Goal: Information Seeking & Learning: Find specific fact

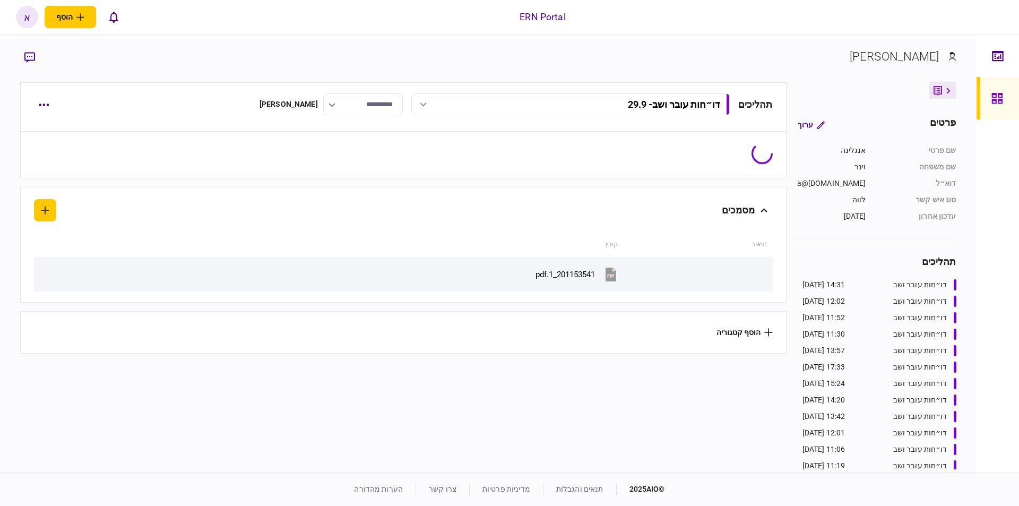
click at [1003, 105] on div at bounding box center [999, 98] width 17 height 42
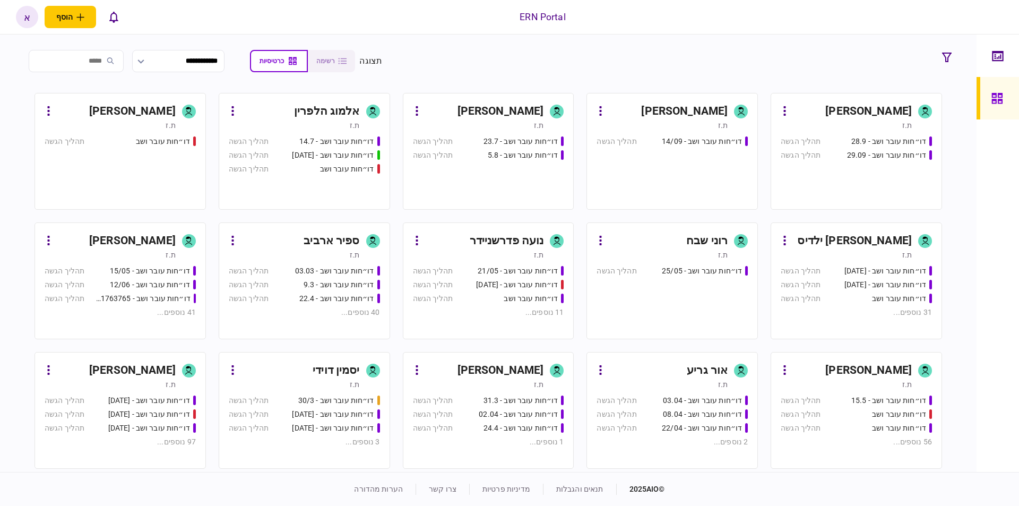
click at [889, 115] on div "[PERSON_NAME]" at bounding box center [868, 111] width 86 height 17
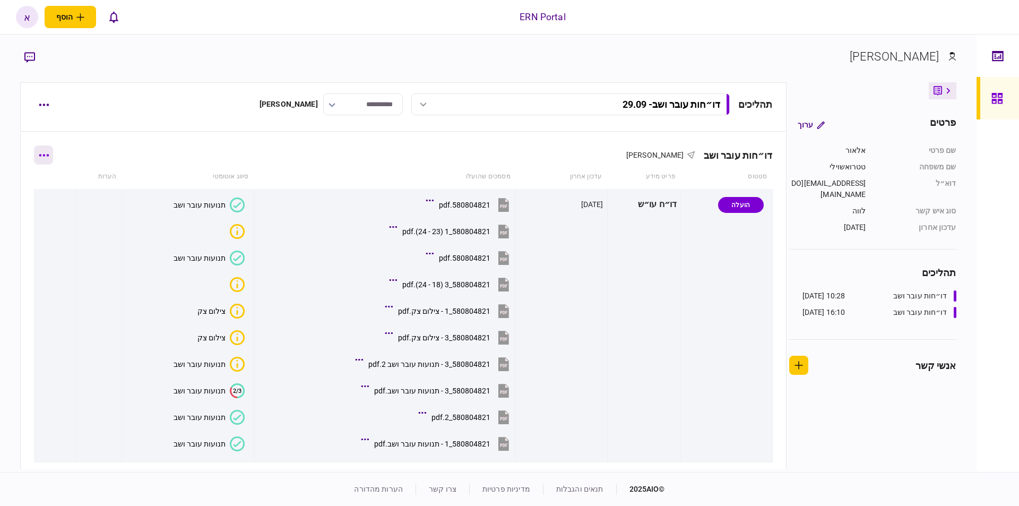
click at [53, 150] on button "button" at bounding box center [43, 154] width 19 height 19
click at [201, 131] on div at bounding box center [509, 253] width 1019 height 506
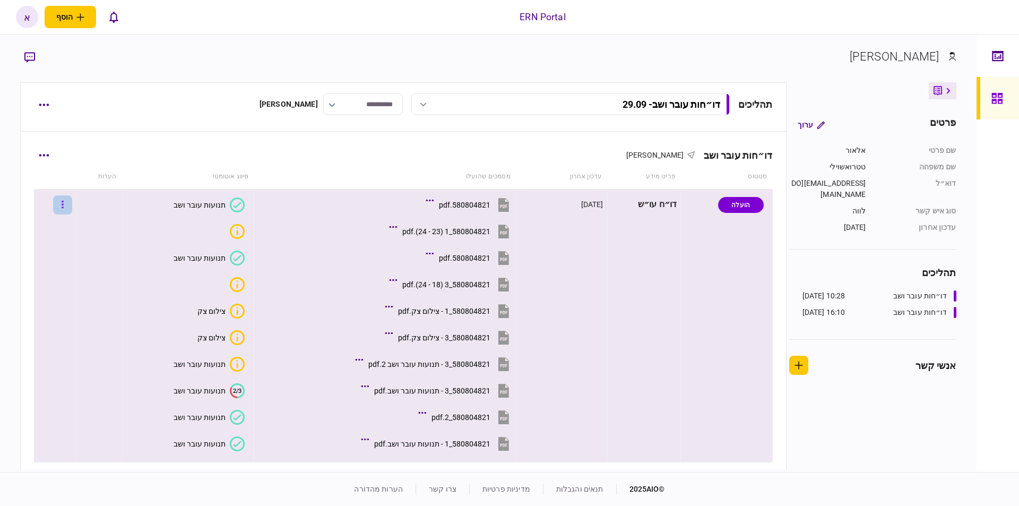
click at [72, 203] on button "button" at bounding box center [62, 204] width 19 height 19
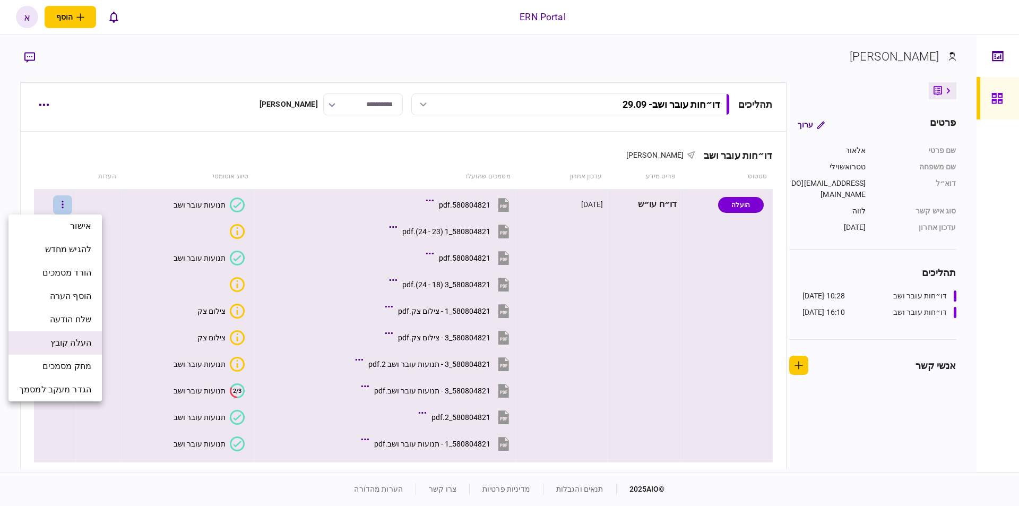
click at [77, 348] on span "העלה קובץ" at bounding box center [70, 342] width 41 height 13
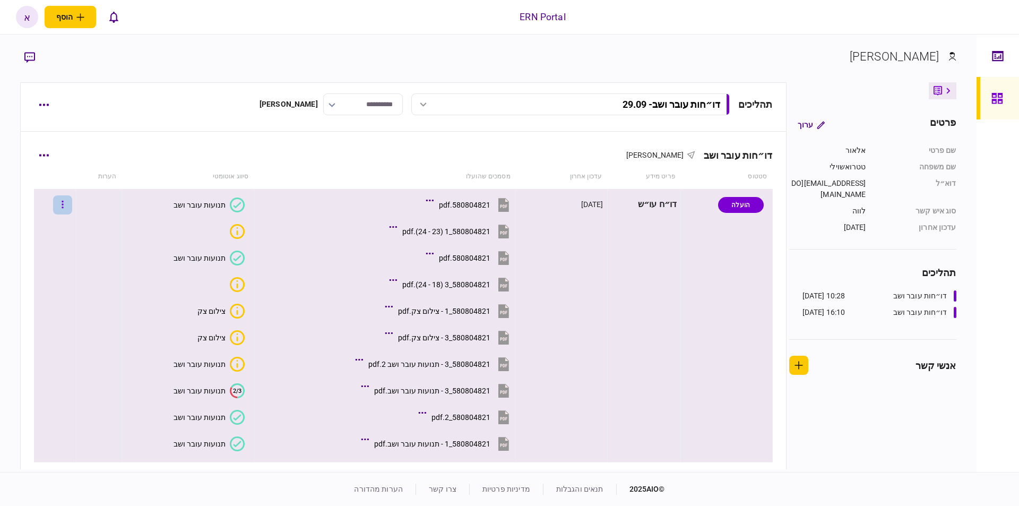
click at [68, 206] on button "button" at bounding box center [62, 204] width 19 height 19
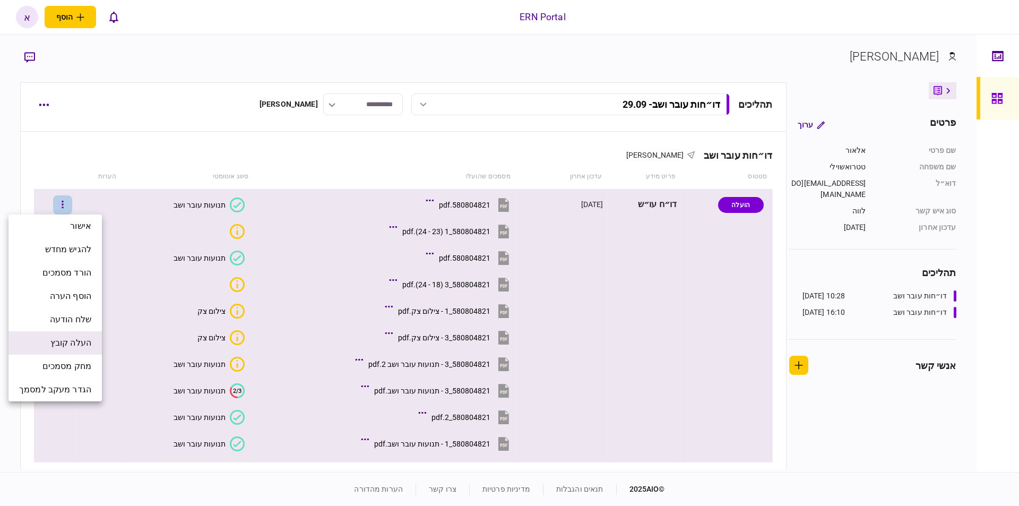
click at [80, 346] on span "העלה קובץ" at bounding box center [70, 342] width 41 height 13
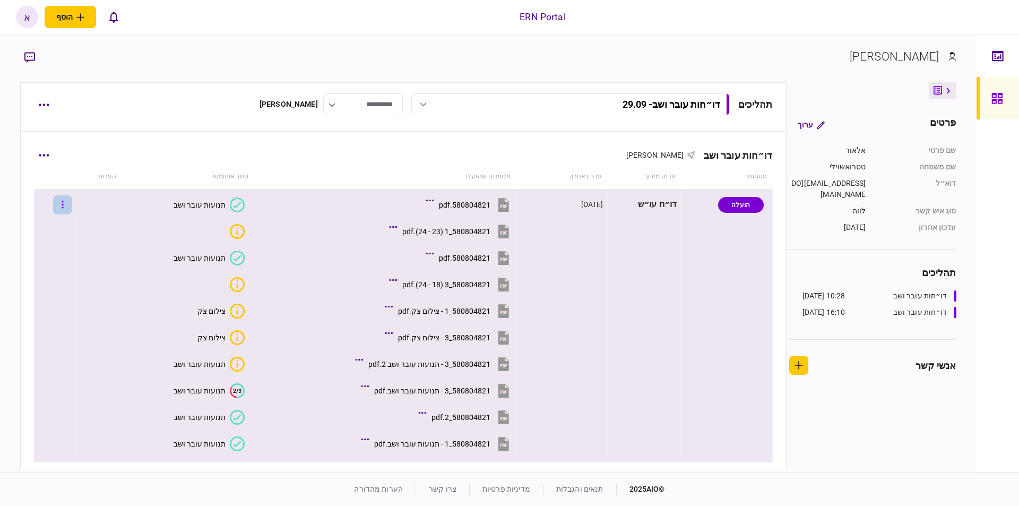
click at [64, 209] on icon "button" at bounding box center [63, 204] width 2 height 10
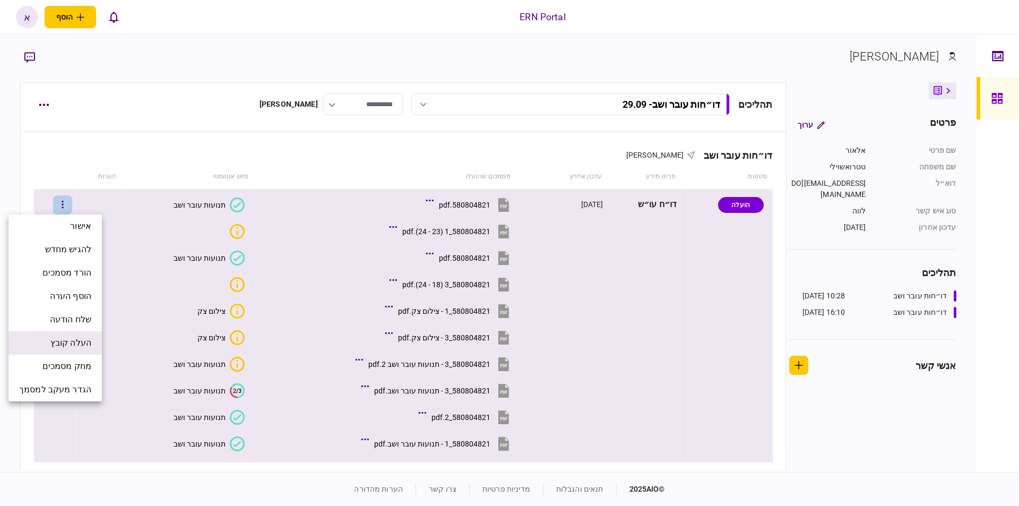
click at [81, 344] on span "העלה קובץ" at bounding box center [70, 342] width 41 height 13
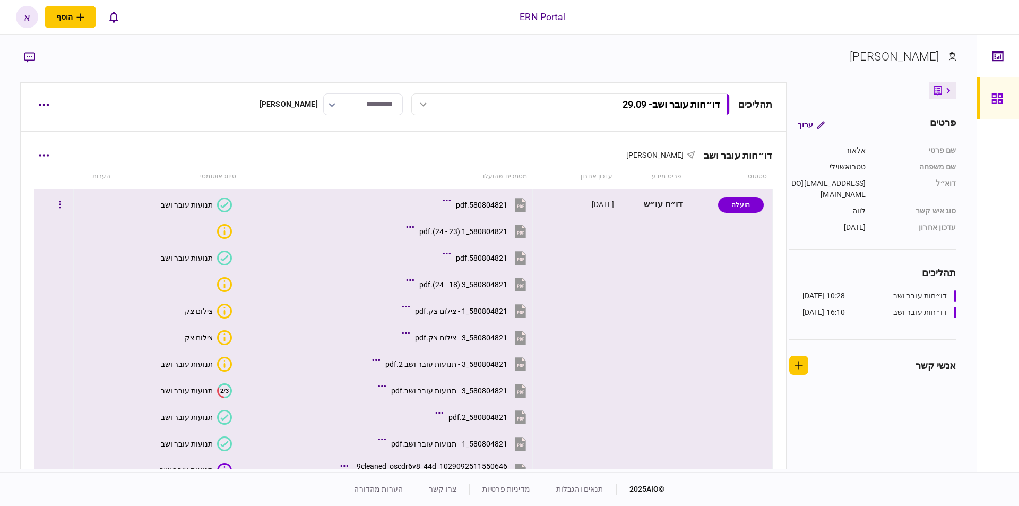
scroll to position [167, 0]
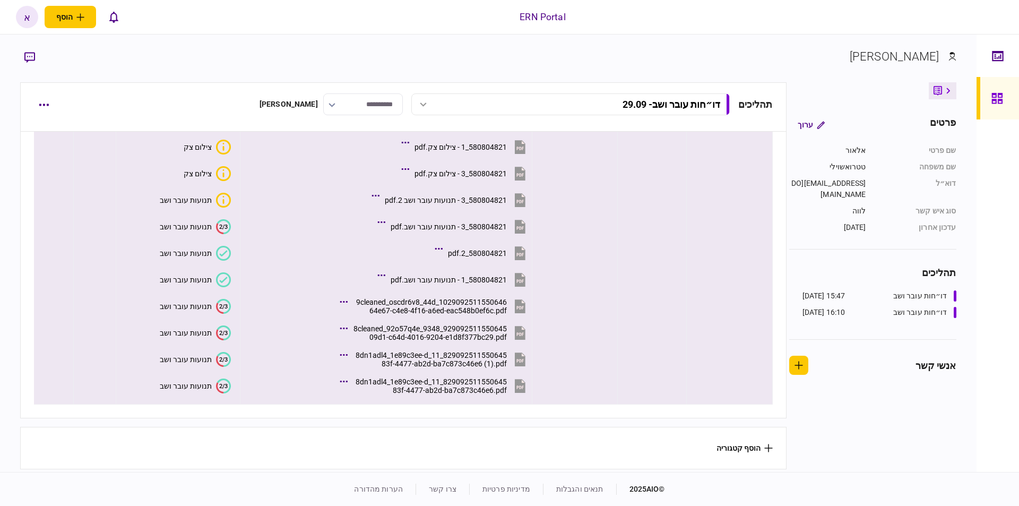
click at [222, 299] on icon "2/3" at bounding box center [223, 306] width 15 height 15
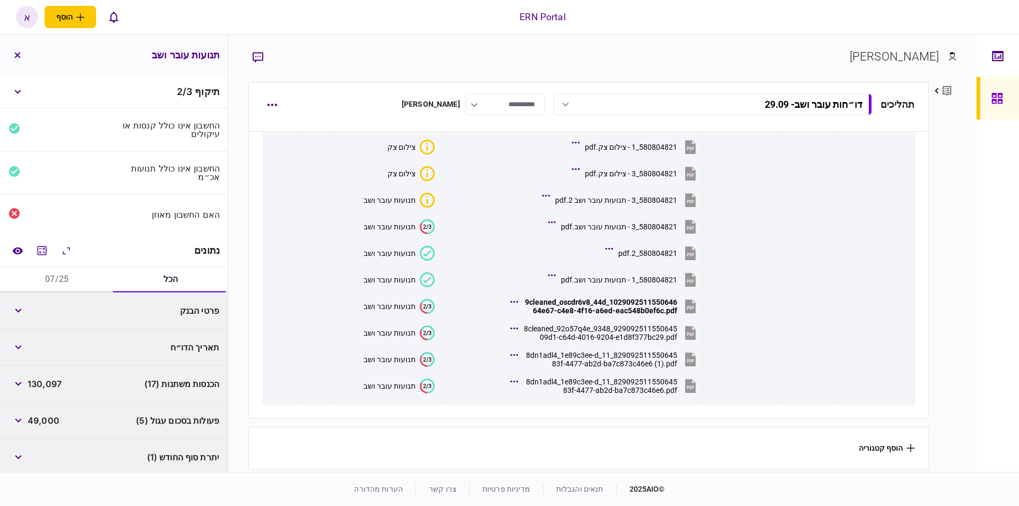
scroll to position [38, 0]
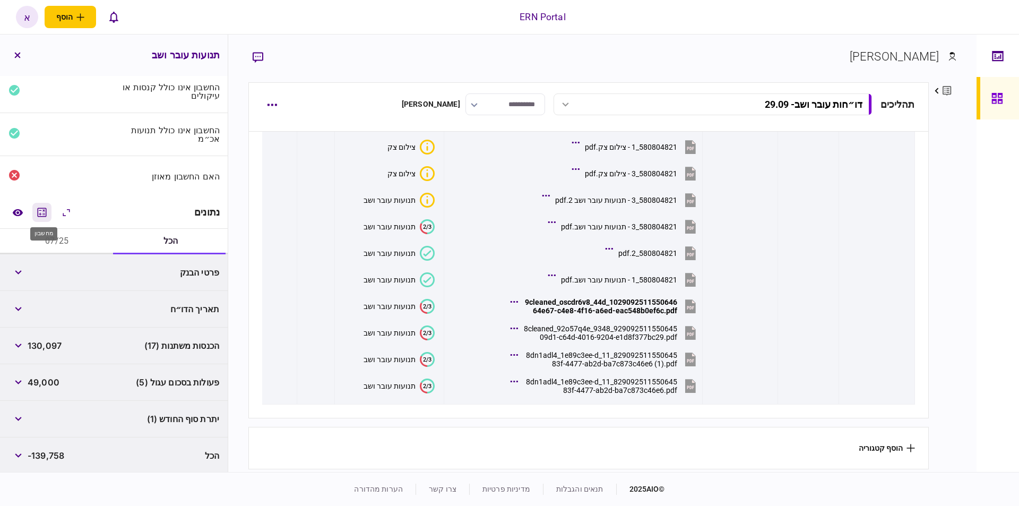
click at [41, 211] on icon "מחשבון" at bounding box center [42, 212] width 13 height 13
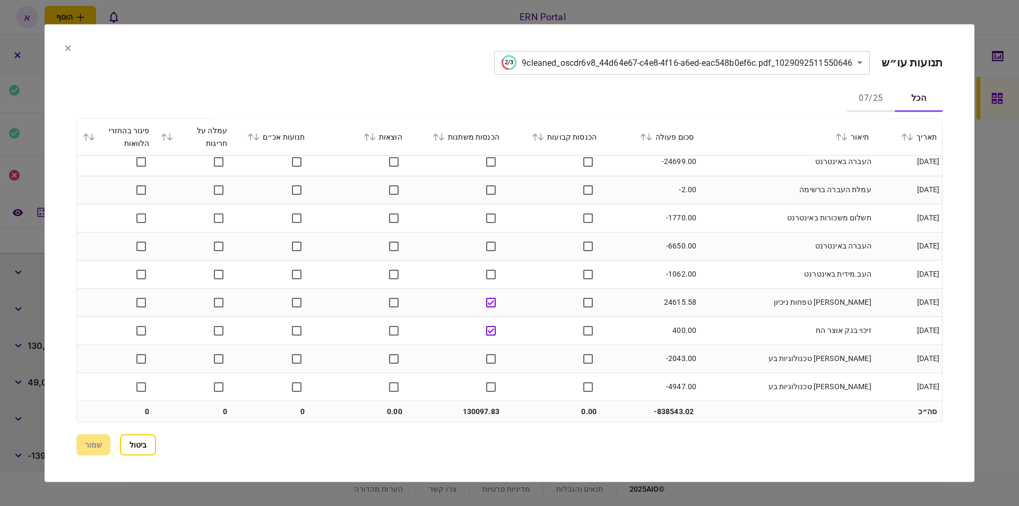
scroll to position [0, 0]
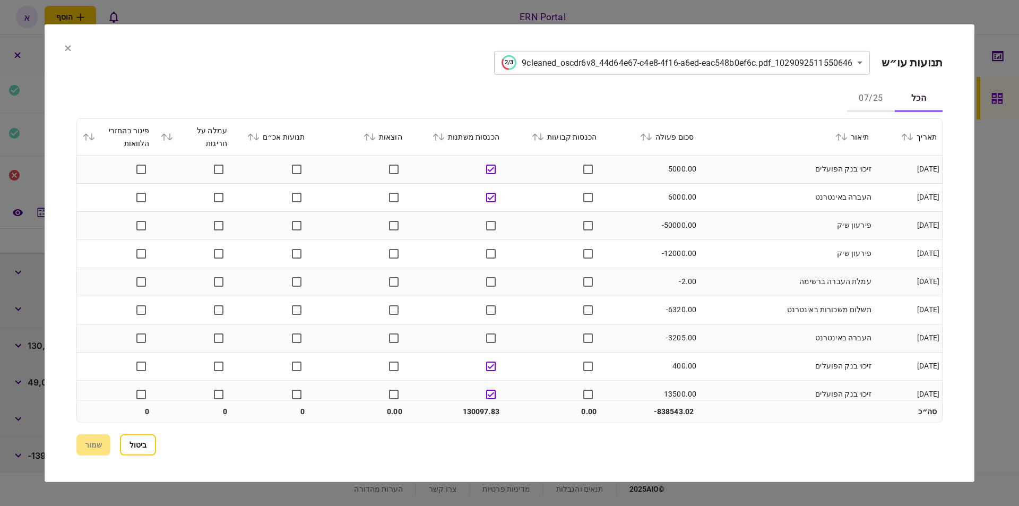
click at [73, 55] on section "**********" at bounding box center [509, 252] width 929 height 457
click at [71, 55] on section "**********" at bounding box center [509, 252] width 929 height 457
click at [69, 51] on button at bounding box center [68, 48] width 6 height 8
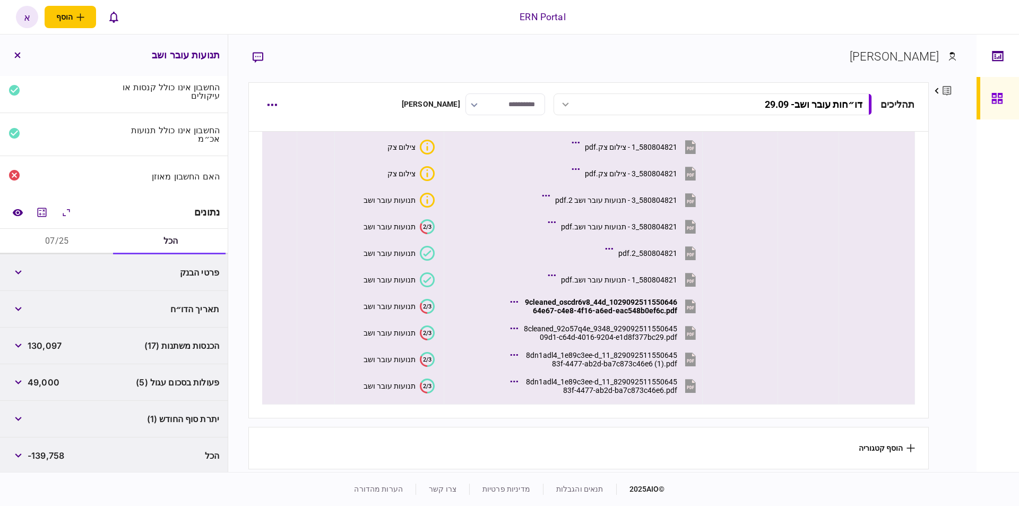
click at [428, 329] on text "2/3" at bounding box center [427, 332] width 8 height 7
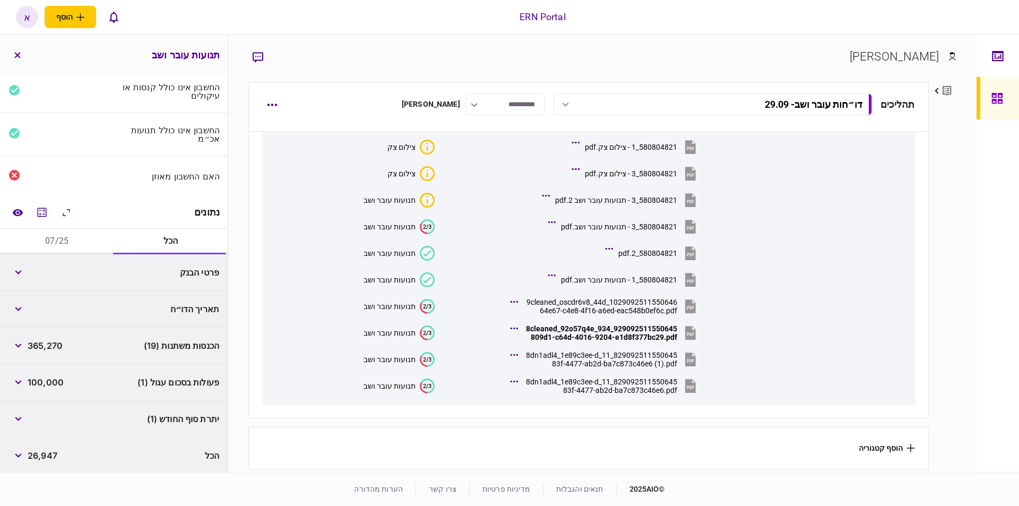
click at [54, 238] on button "07/25" at bounding box center [57, 241] width 114 height 25
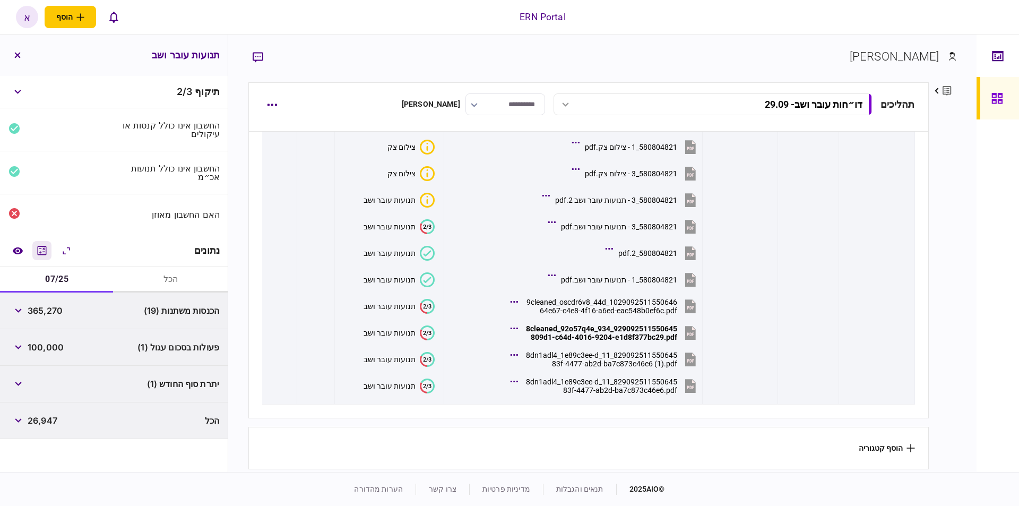
click at [38, 248] on icon "מחשבון" at bounding box center [42, 250] width 13 height 13
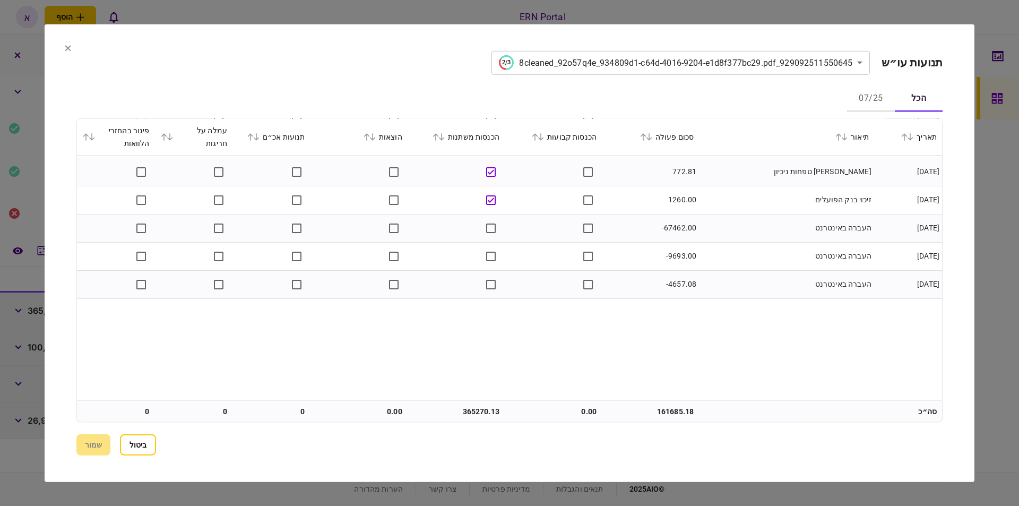
scroll to position [791, 0]
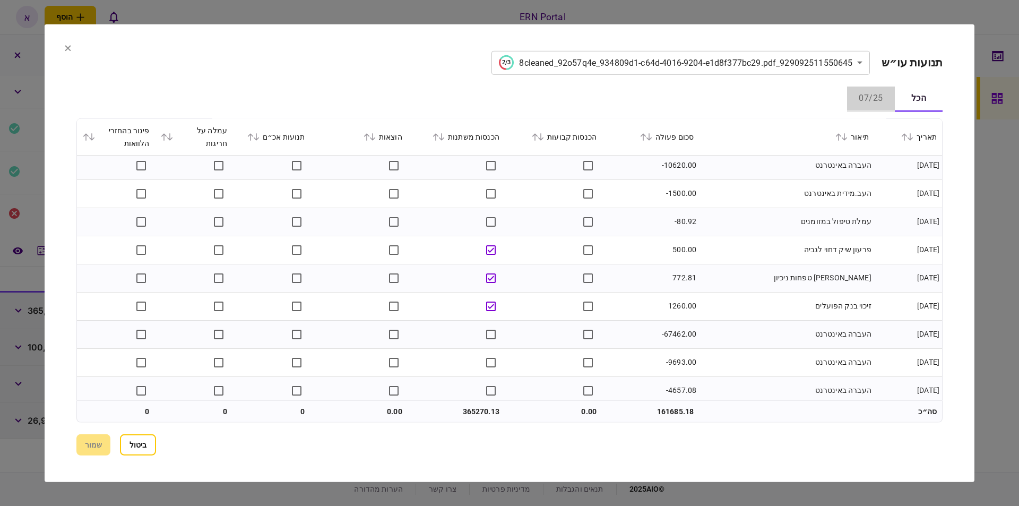
click at [864, 92] on button "07/25" at bounding box center [871, 98] width 48 height 25
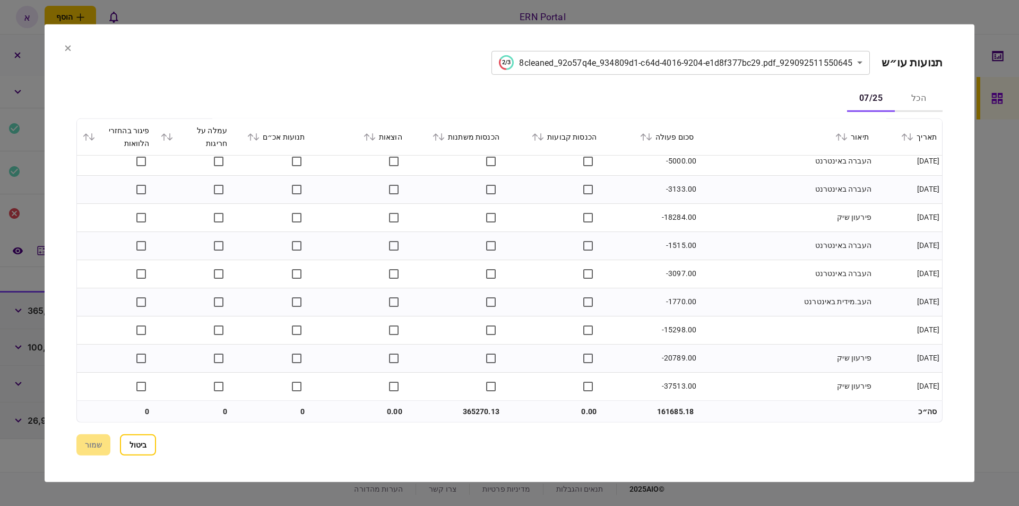
scroll to position [1162, 0]
click at [73, 48] on section "**********" at bounding box center [509, 252] width 929 height 457
click at [69, 48] on icon at bounding box center [68, 48] width 6 height 6
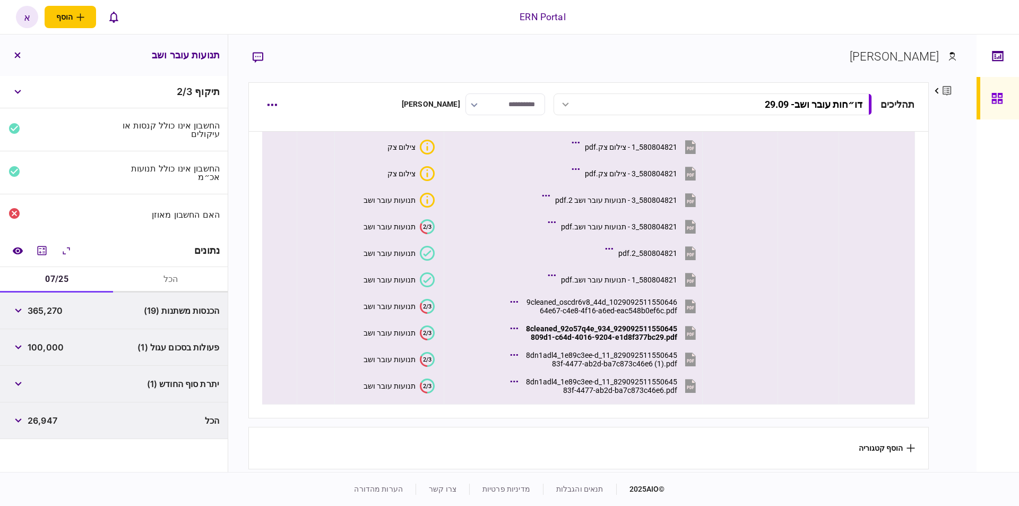
click at [428, 378] on icon "2/3" at bounding box center [427, 385] width 15 height 15
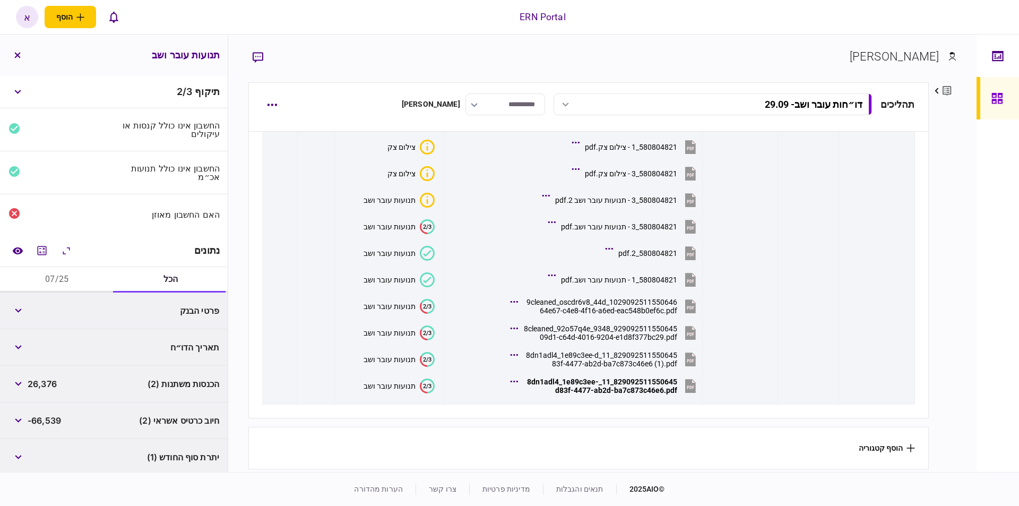
click at [55, 267] on button "07/25" at bounding box center [57, 279] width 114 height 25
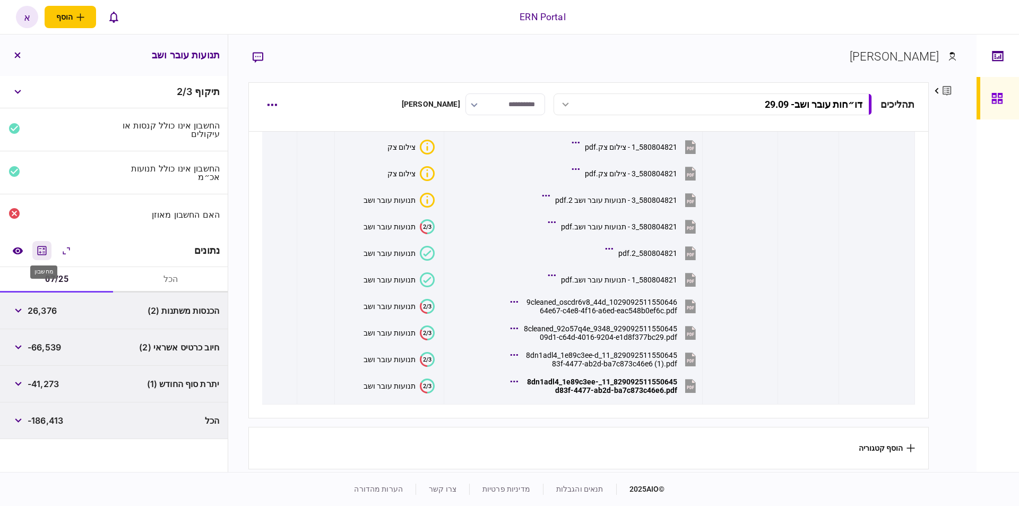
click at [45, 251] on icon "מחשבון" at bounding box center [42, 250] width 9 height 9
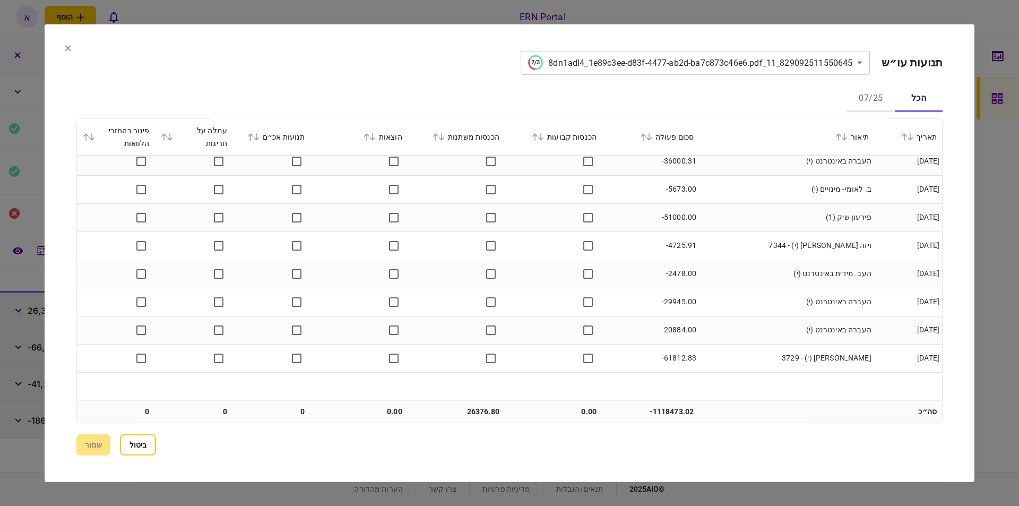
scroll to position [0, 0]
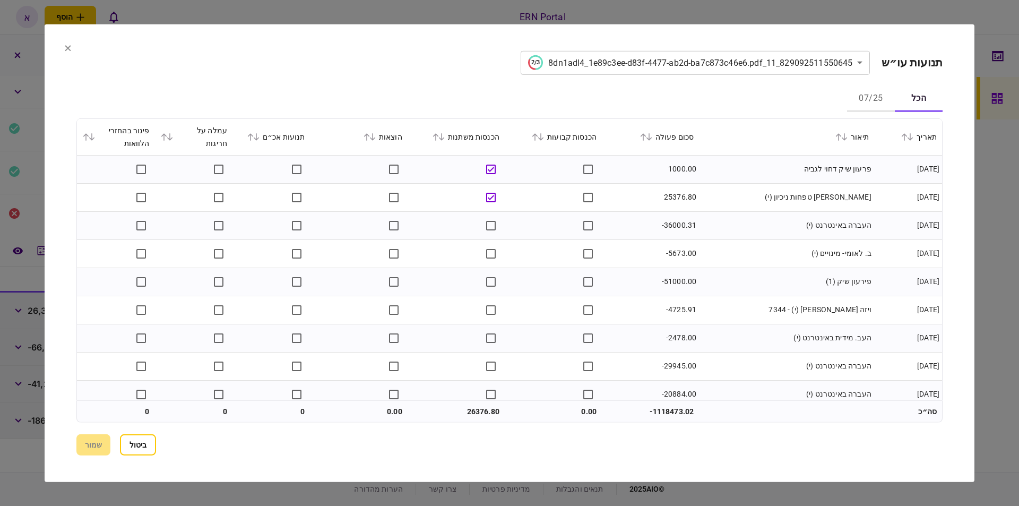
click at [884, 99] on button "07/25" at bounding box center [871, 98] width 48 height 25
click at [72, 47] on section "**********" at bounding box center [509, 252] width 929 height 457
click at [62, 50] on section "**********" at bounding box center [509, 252] width 929 height 457
click at [69, 48] on icon at bounding box center [68, 48] width 6 height 6
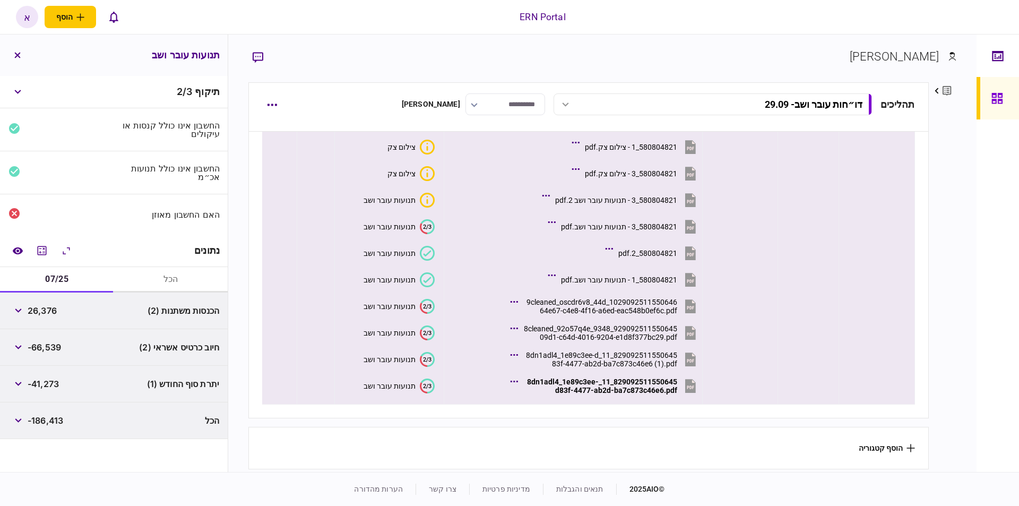
click at [423, 302] on text "2/3" at bounding box center [427, 305] width 8 height 7
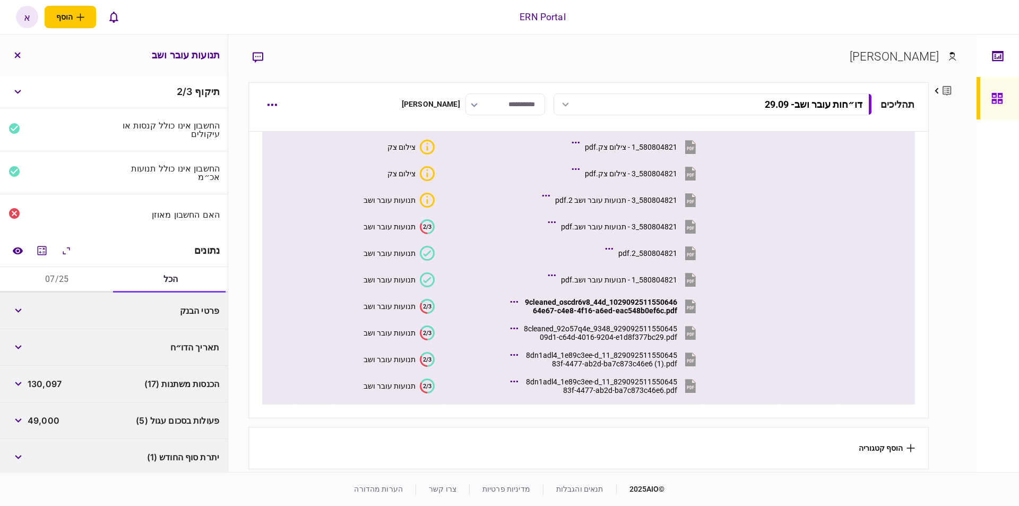
click at [430, 378] on icon at bounding box center [428, 385] width 14 height 15
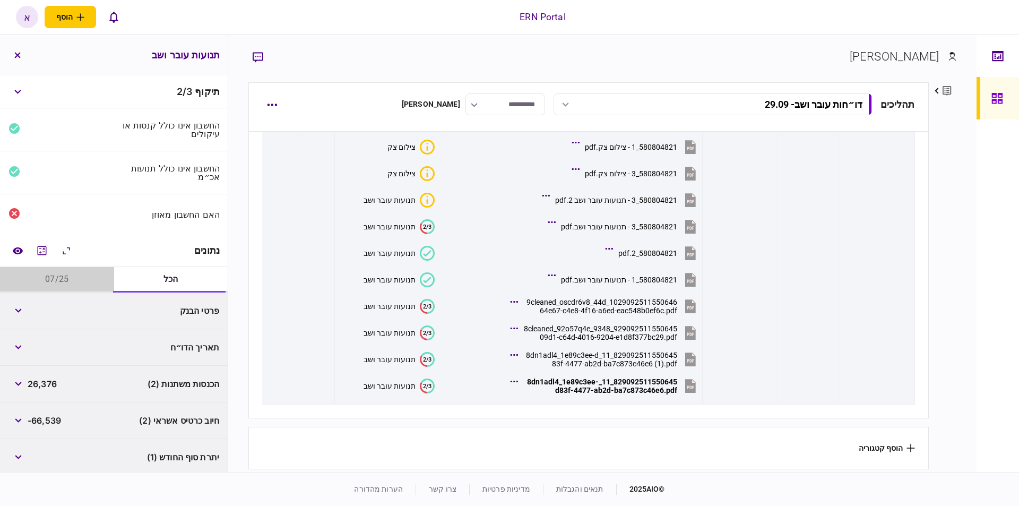
click at [78, 280] on button "07/25" at bounding box center [57, 279] width 114 height 25
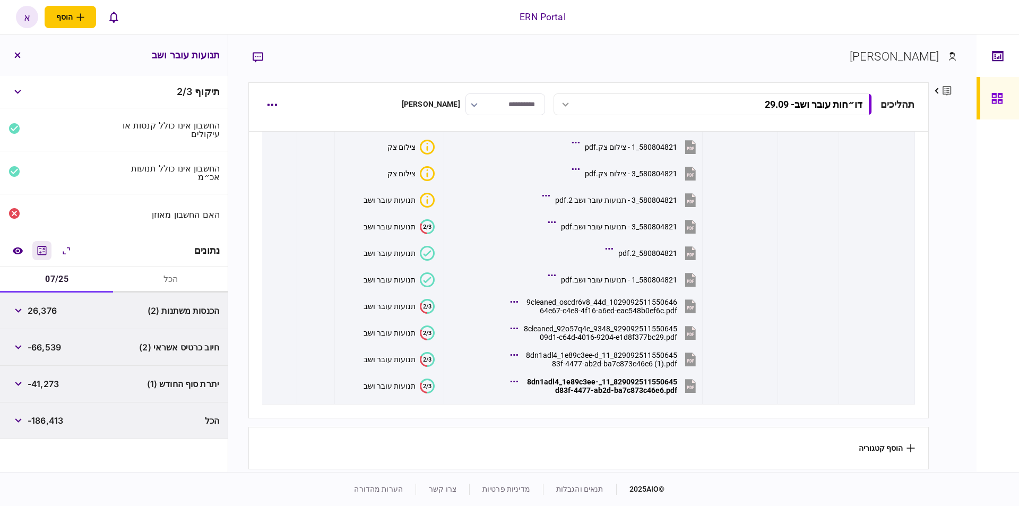
click at [40, 251] on icon "מחשבון" at bounding box center [42, 250] width 9 height 9
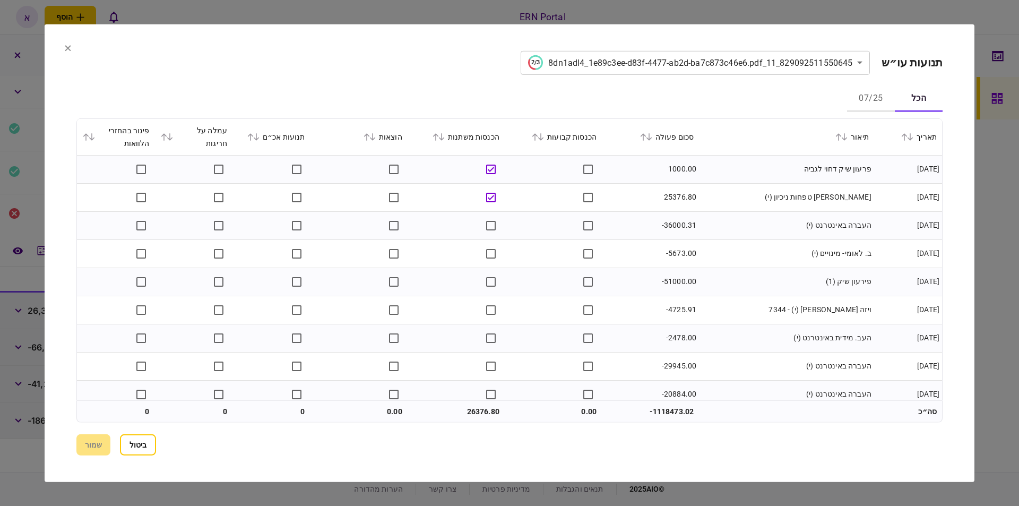
click at [712, 102] on div "הכל 07/25" at bounding box center [509, 98] width 866 height 25
click at [688, 102] on div "הכל 07/25" at bounding box center [509, 98] width 866 height 25
click at [468, 407] on td "26376.80" at bounding box center [455, 411] width 97 height 21
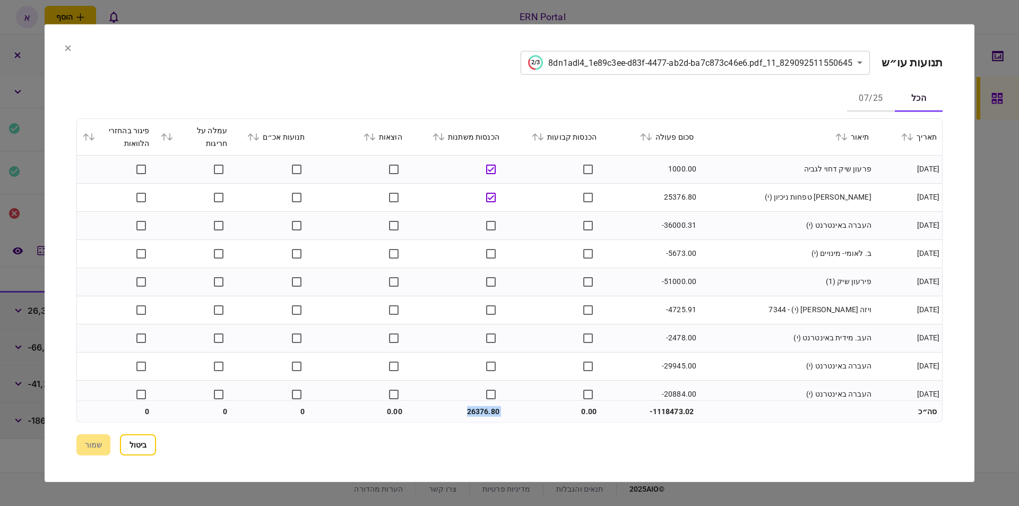
click at [486, 412] on td "26376.80" at bounding box center [455, 411] width 97 height 21
click at [64, 44] on section "**********" at bounding box center [509, 252] width 929 height 457
click at [65, 50] on icon at bounding box center [68, 48] width 6 height 6
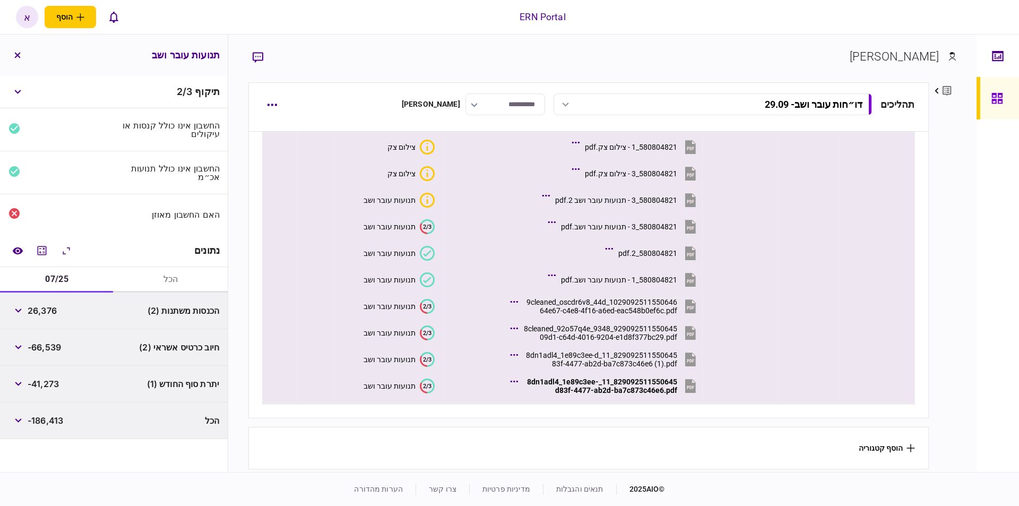
click at [426, 384] on text "2/3" at bounding box center [427, 385] width 8 height 7
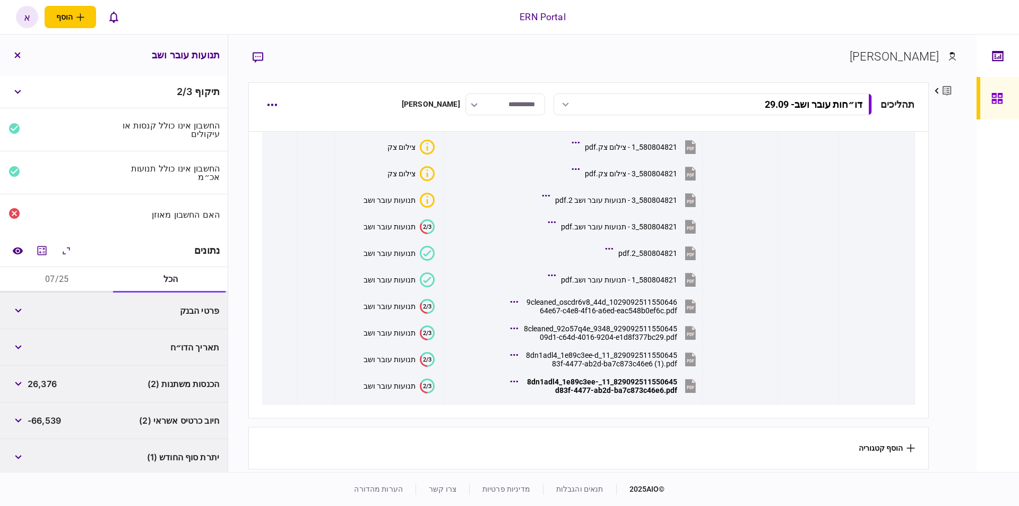
scroll to position [38, 0]
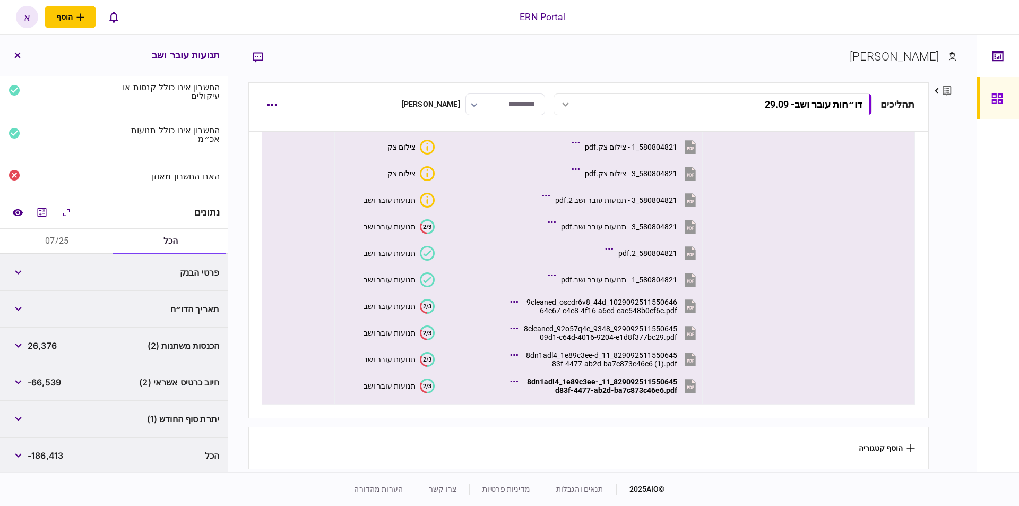
click at [427, 355] on text "2/3" at bounding box center [427, 358] width 8 height 7
click at [424, 331] on text "2/3" at bounding box center [427, 332] width 8 height 7
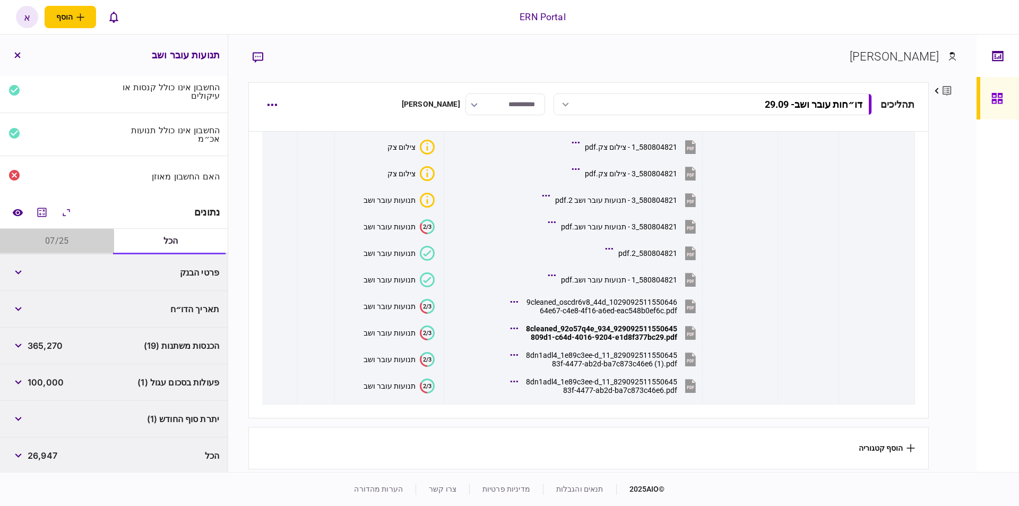
click at [49, 243] on button "07/25" at bounding box center [57, 241] width 114 height 25
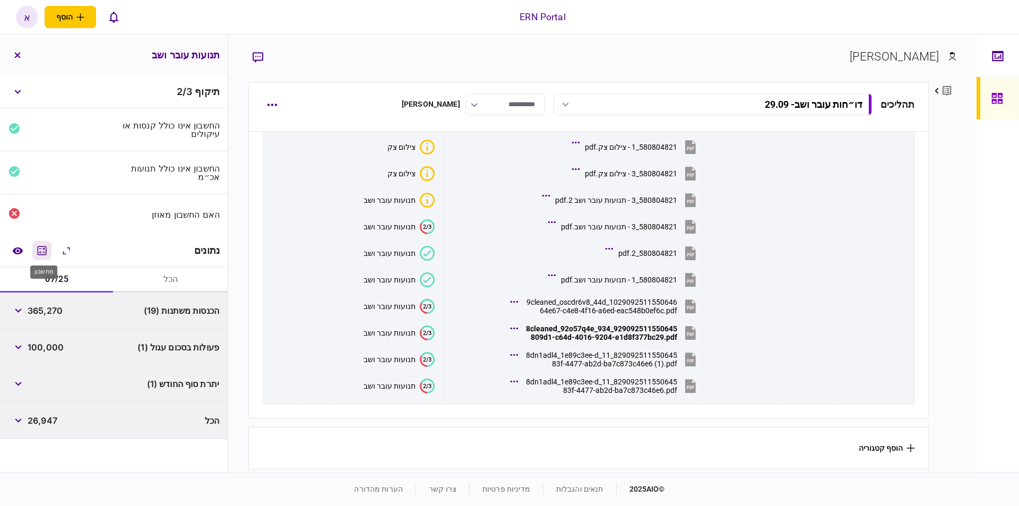
click at [42, 248] on icon "מחשבון" at bounding box center [42, 250] width 13 height 13
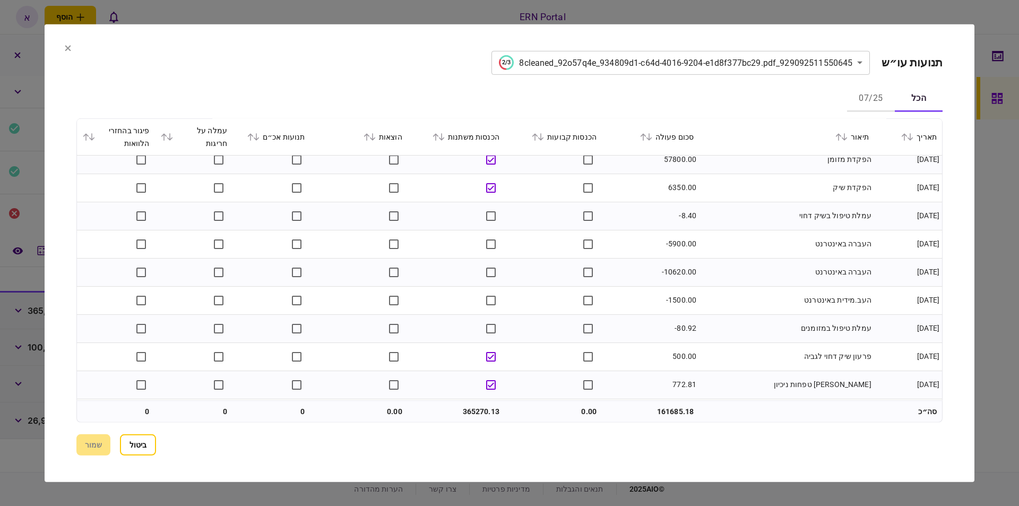
scroll to position [632, 0]
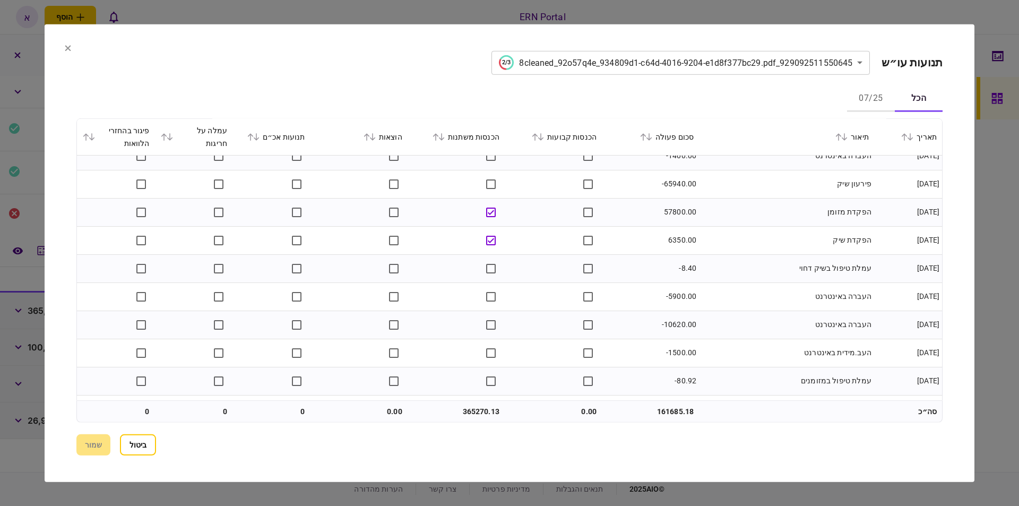
click at [71, 58] on section "**********" at bounding box center [509, 252] width 929 height 457
click at [66, 50] on icon at bounding box center [68, 48] width 6 height 6
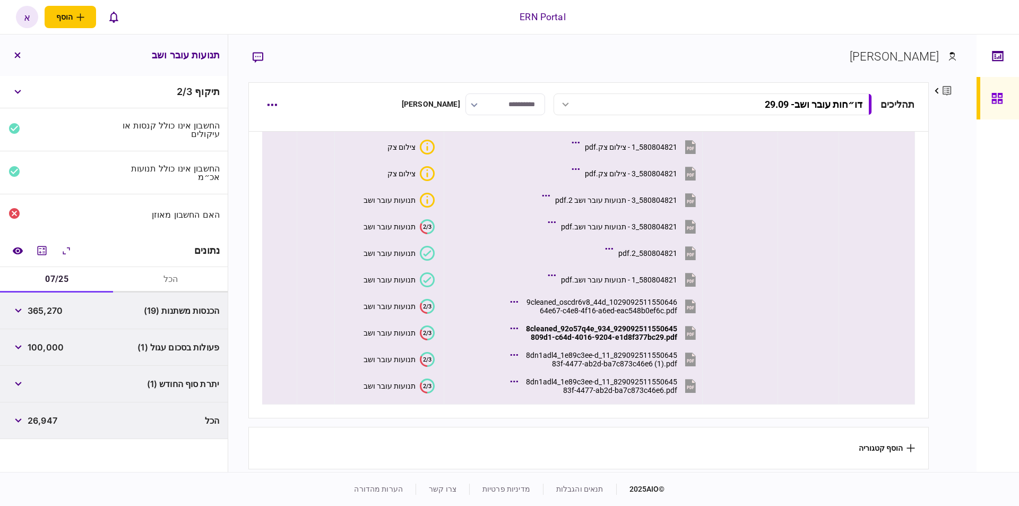
click at [424, 359] on icon "2/3" at bounding box center [427, 359] width 15 height 15
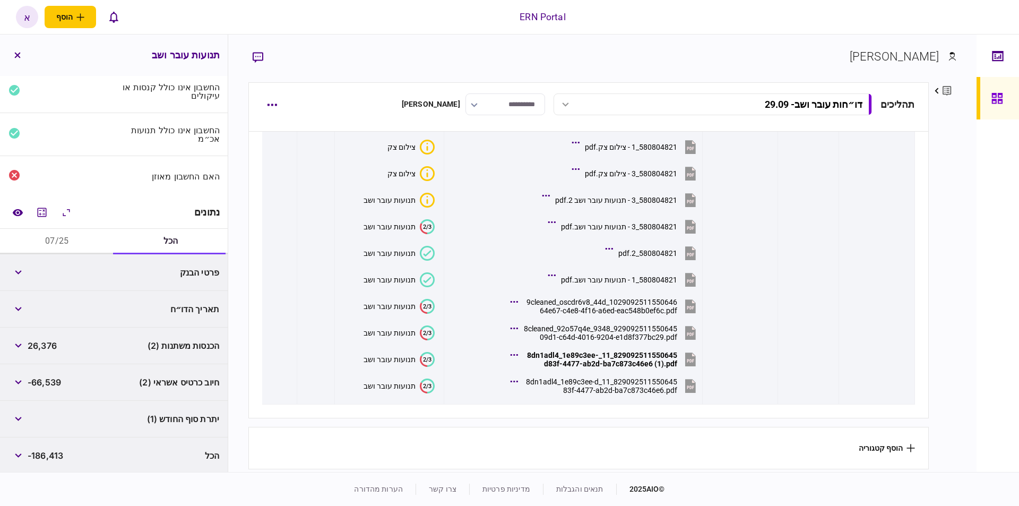
scroll to position [0, 0]
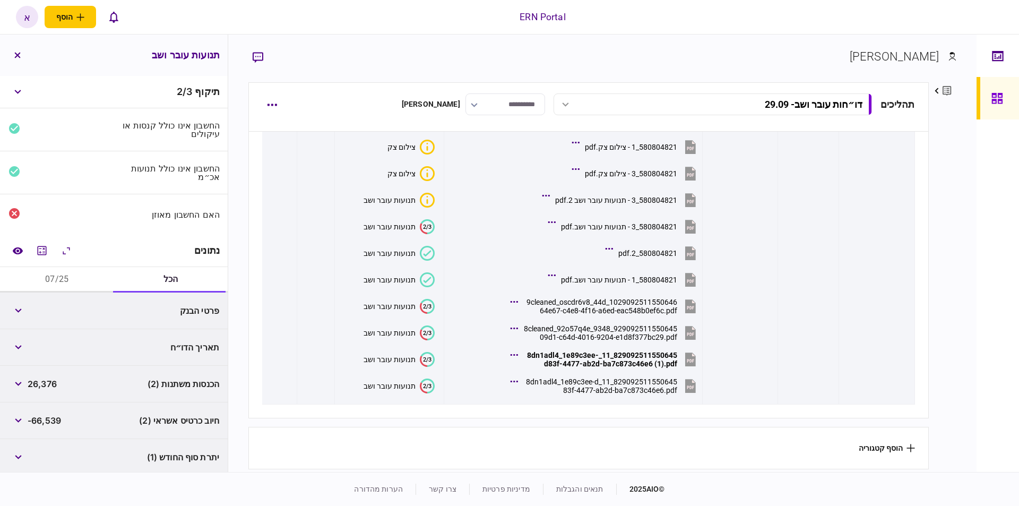
click at [58, 276] on button "07/25" at bounding box center [57, 279] width 114 height 25
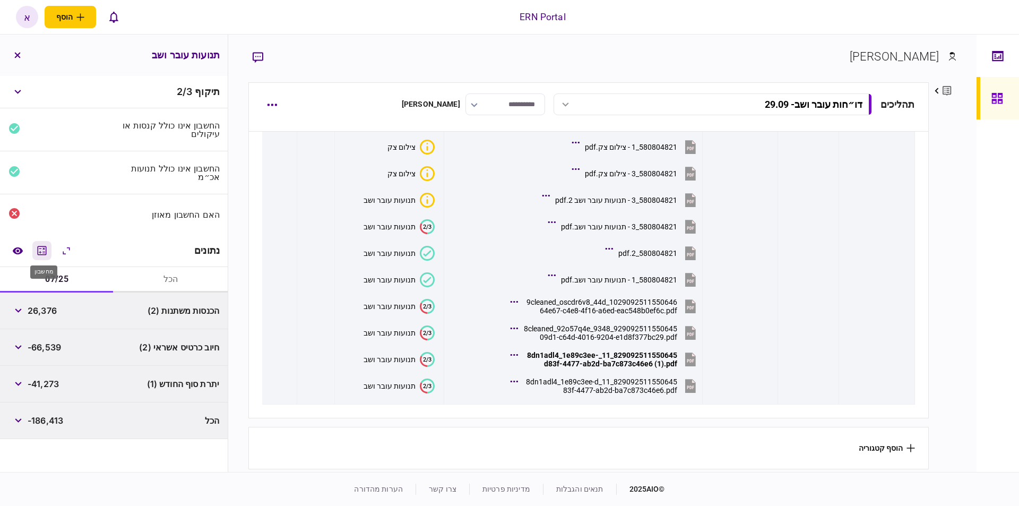
click at [39, 247] on icon "מחשבון" at bounding box center [42, 250] width 13 height 13
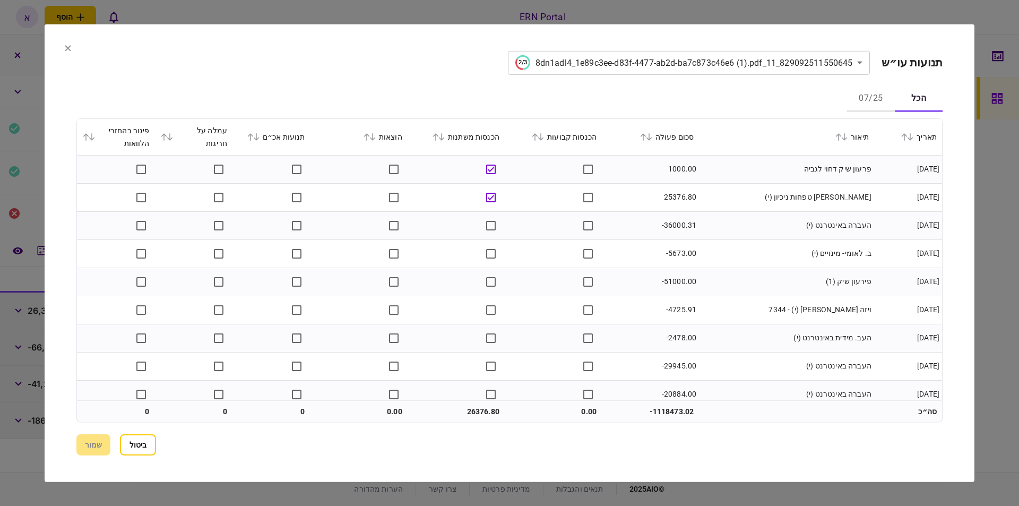
click at [472, 405] on td "26376.80" at bounding box center [455, 411] width 97 height 21
click at [481, 410] on td "26376.80" at bounding box center [455, 411] width 97 height 21
drag, startPoint x: 485, startPoint y: 413, endPoint x: 466, endPoint y: 412, distance: 19.7
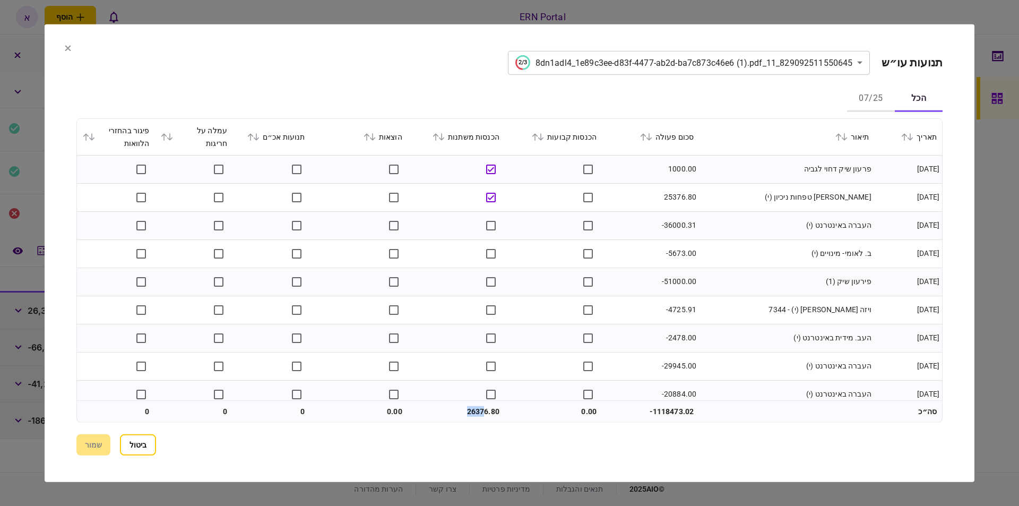
click at [466, 412] on td "26376.80" at bounding box center [455, 411] width 97 height 21
click at [467, 411] on td "26376.80" at bounding box center [455, 411] width 97 height 21
drag, startPoint x: 463, startPoint y: 408, endPoint x: 487, endPoint y: 407, distance: 24.4
click at [487, 407] on td "26376.80" at bounding box center [455, 411] width 97 height 21
copy td "26376"
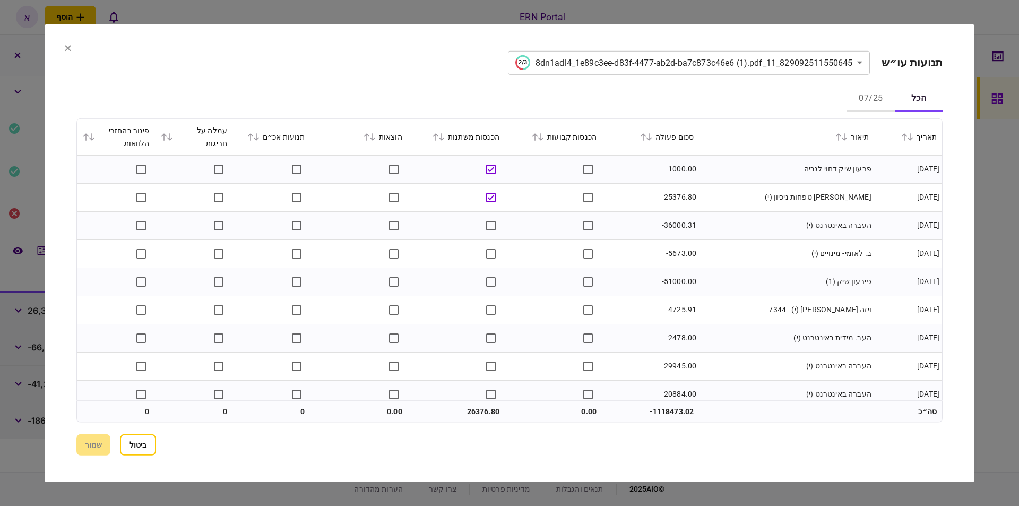
click at [542, 310] on td at bounding box center [553, 309] width 97 height 28
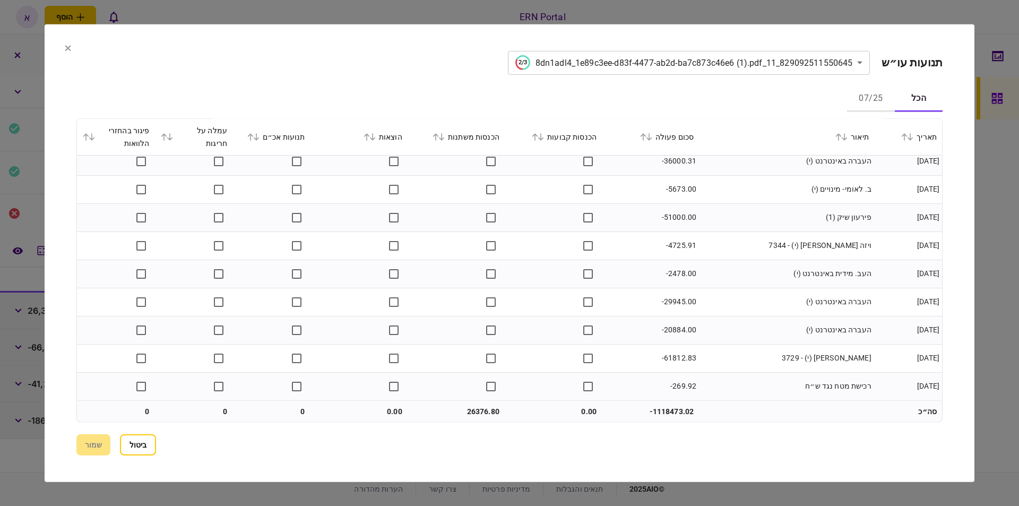
scroll to position [66, 0]
click at [62, 50] on section "**********" at bounding box center [509, 252] width 929 height 457
click at [65, 48] on icon at bounding box center [68, 48] width 6 height 6
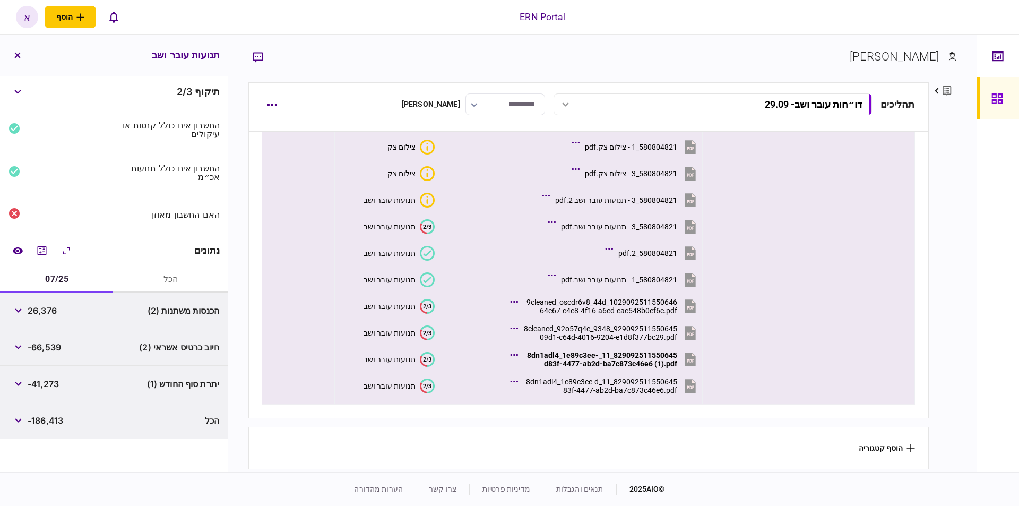
click at [431, 360] on icon at bounding box center [428, 359] width 14 height 15
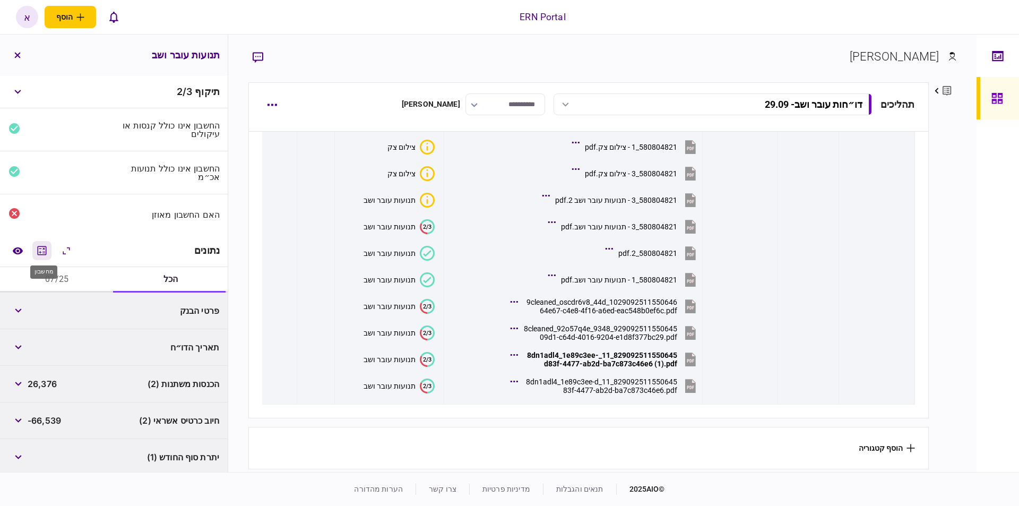
click at [46, 253] on icon "מחשבון" at bounding box center [42, 250] width 13 height 13
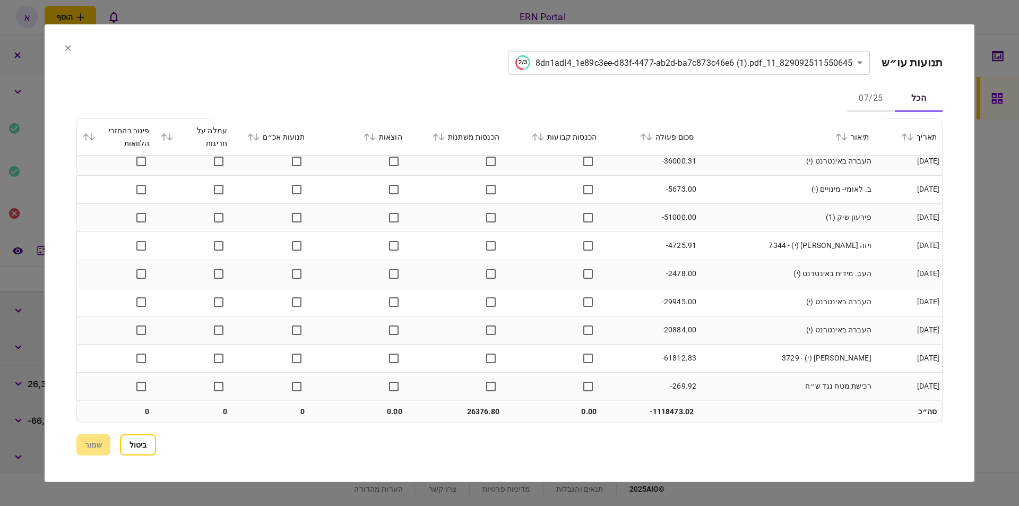
click at [63, 49] on section "**********" at bounding box center [509, 252] width 929 height 457
click at [58, 49] on section "**********" at bounding box center [509, 252] width 929 height 457
click at [71, 46] on icon at bounding box center [68, 48] width 6 height 6
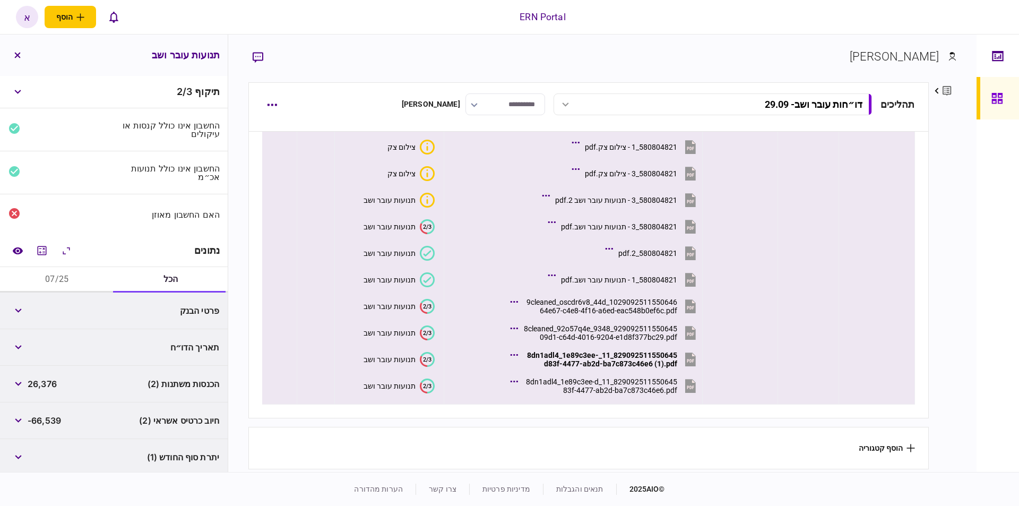
click at [430, 336] on icon "2/3" at bounding box center [427, 332] width 15 height 15
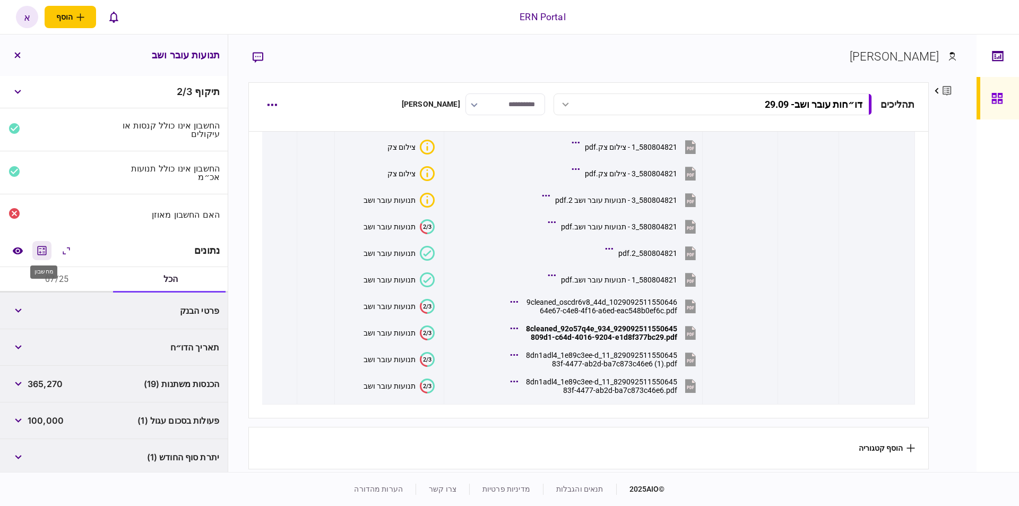
click at [40, 246] on icon "מחשבון" at bounding box center [42, 250] width 13 height 13
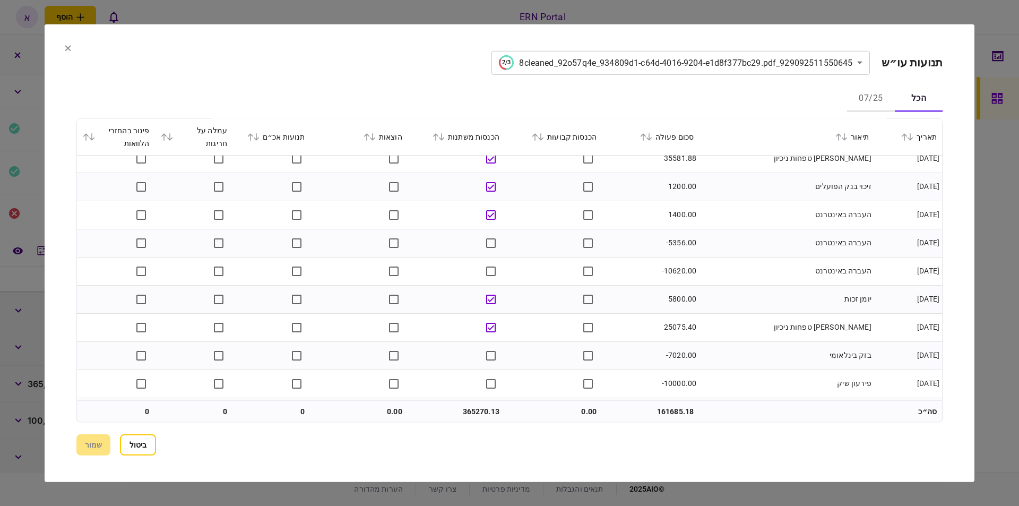
scroll to position [0, 0]
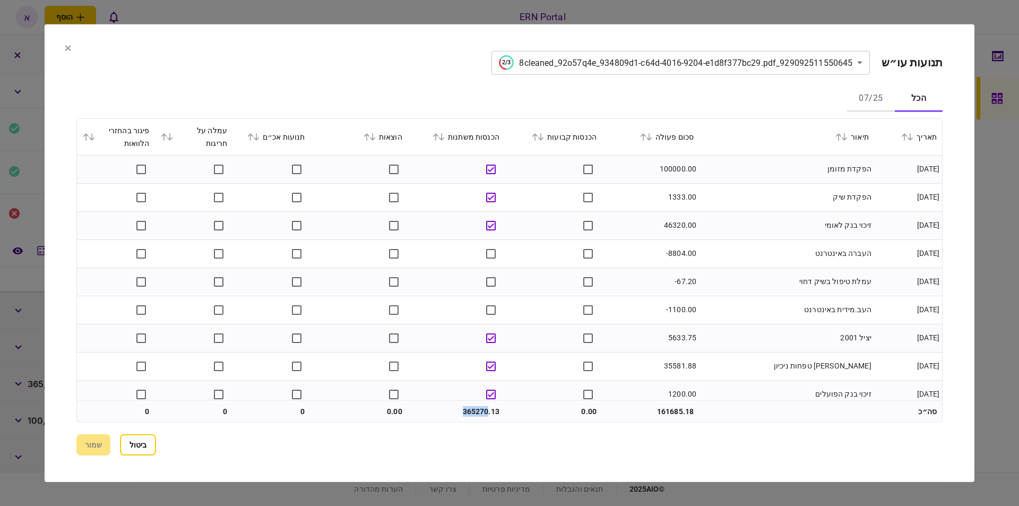
drag, startPoint x: 466, startPoint y: 408, endPoint x: 487, endPoint y: 406, distance: 20.9
click at [487, 406] on td "365270.13" at bounding box center [455, 411] width 97 height 21
copy td "365270"
click at [65, 50] on icon at bounding box center [68, 48] width 6 height 6
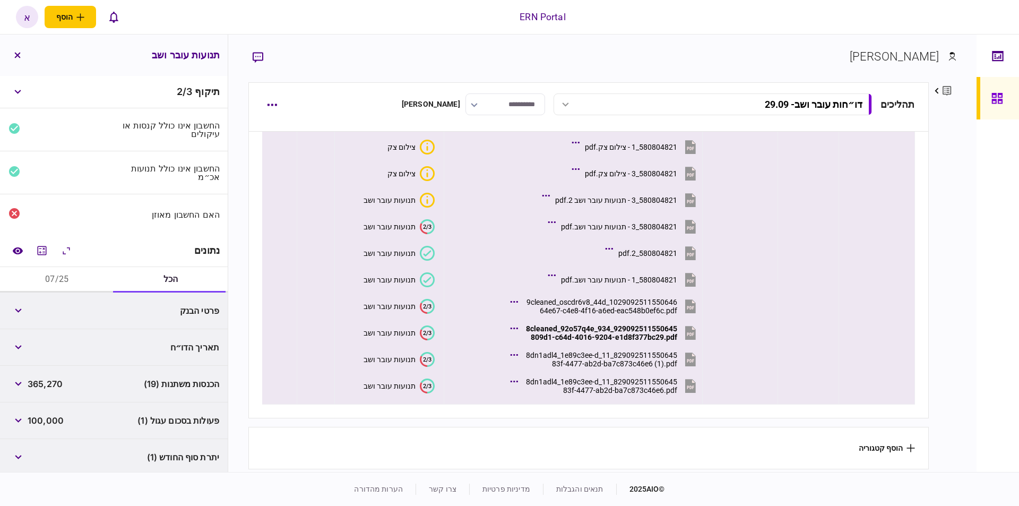
click at [431, 306] on icon "2/3" at bounding box center [427, 306] width 15 height 15
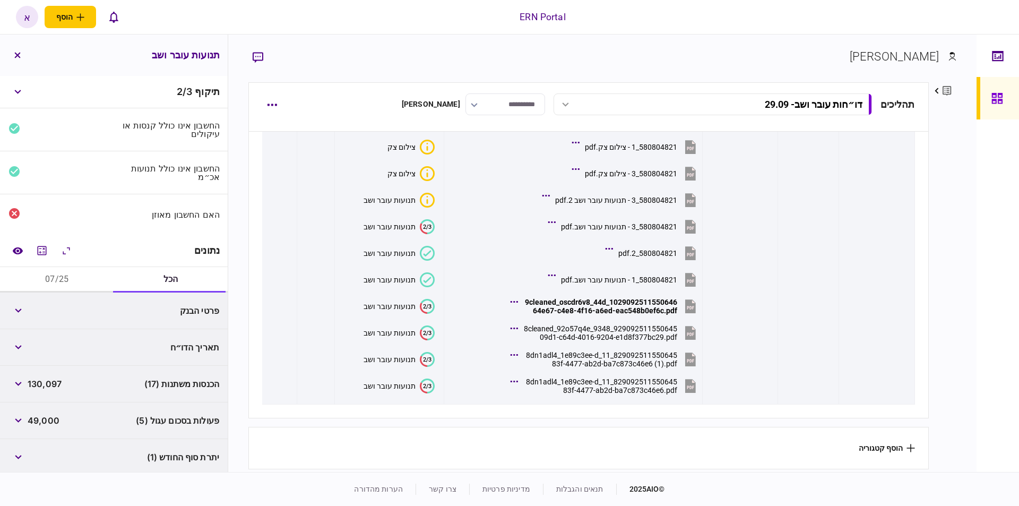
click at [44, 274] on button "07/25" at bounding box center [57, 279] width 114 height 25
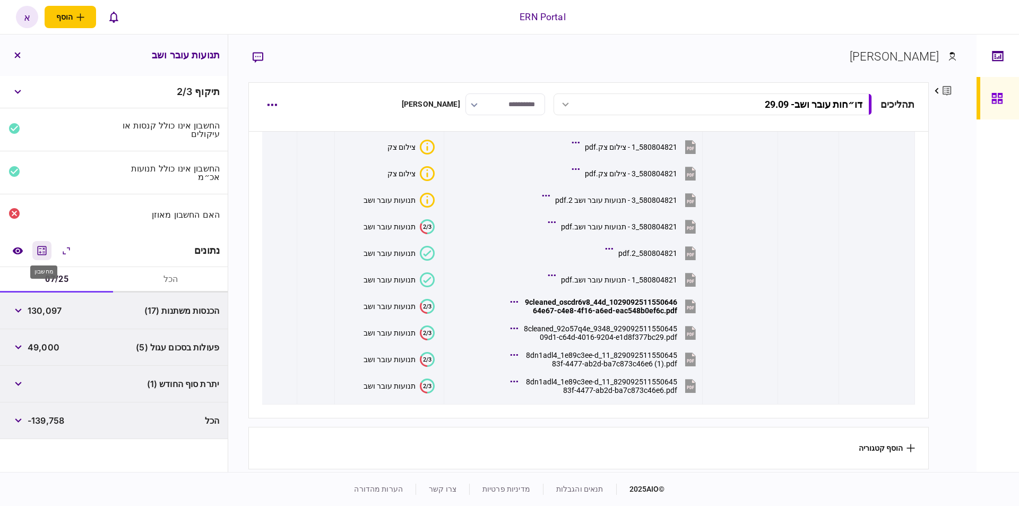
click at [45, 246] on icon "מחשבון" at bounding box center [42, 250] width 13 height 13
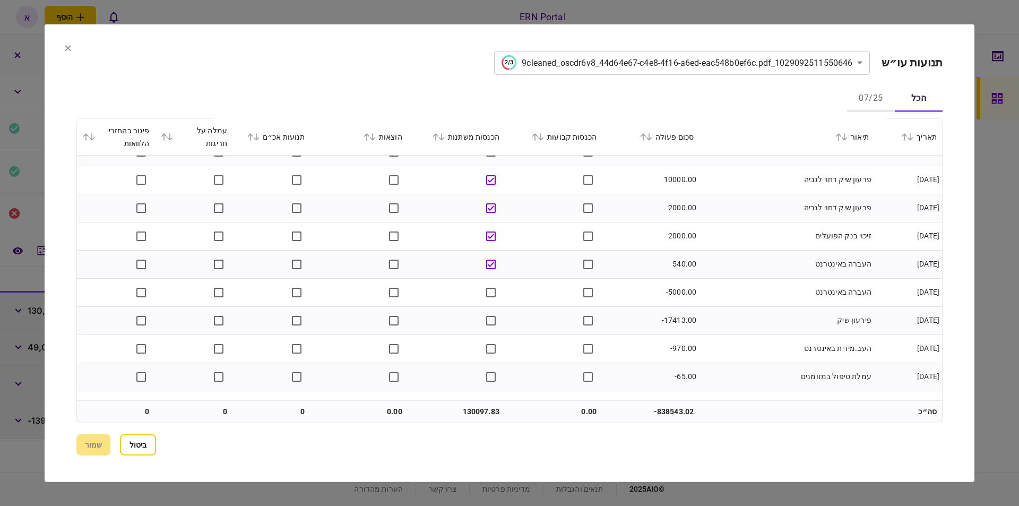
scroll to position [1162, 0]
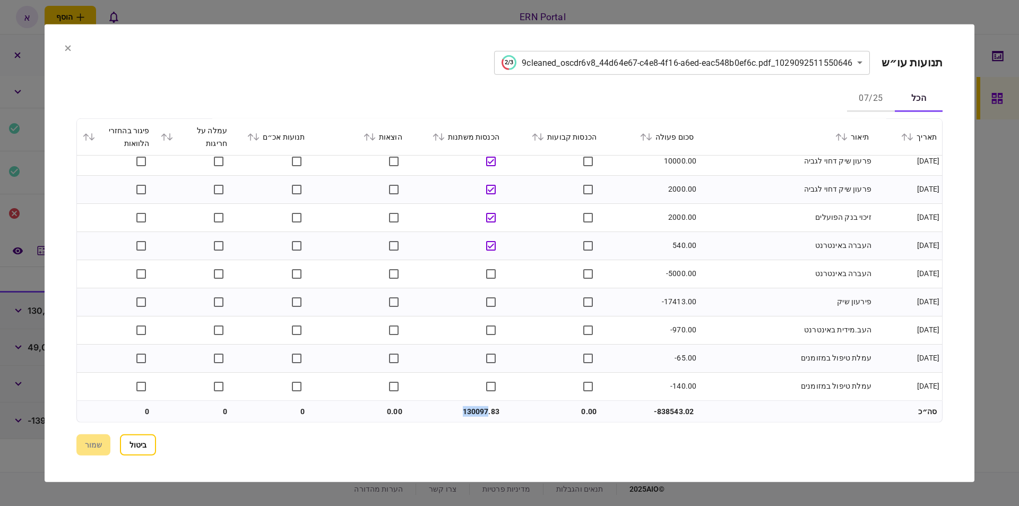
drag, startPoint x: 486, startPoint y: 410, endPoint x: 463, endPoint y: 409, distance: 23.4
click at [463, 409] on td "130097.83" at bounding box center [455, 411] width 97 height 21
copy td "130097"
click at [729, 327] on td "העב.מידית באינטרנט" at bounding box center [786, 330] width 175 height 28
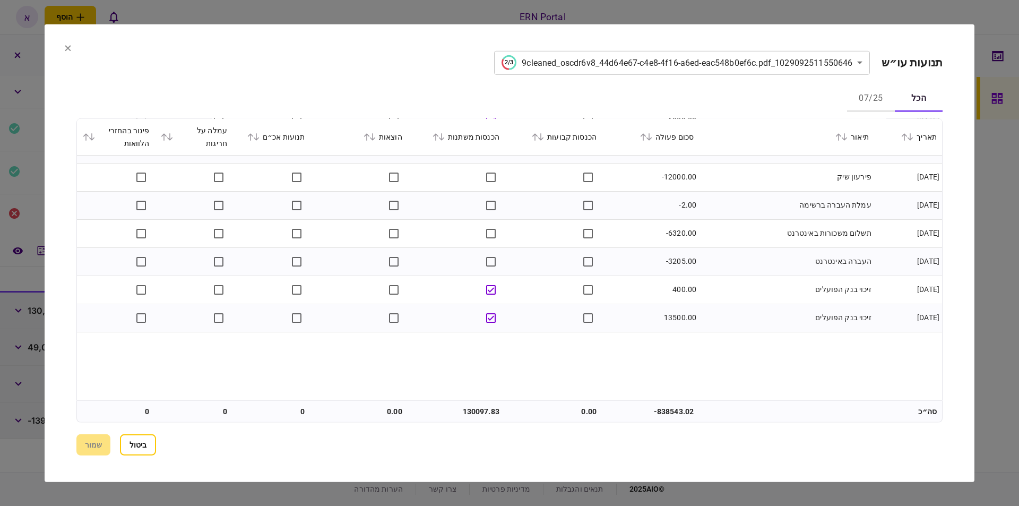
scroll to position [0, 0]
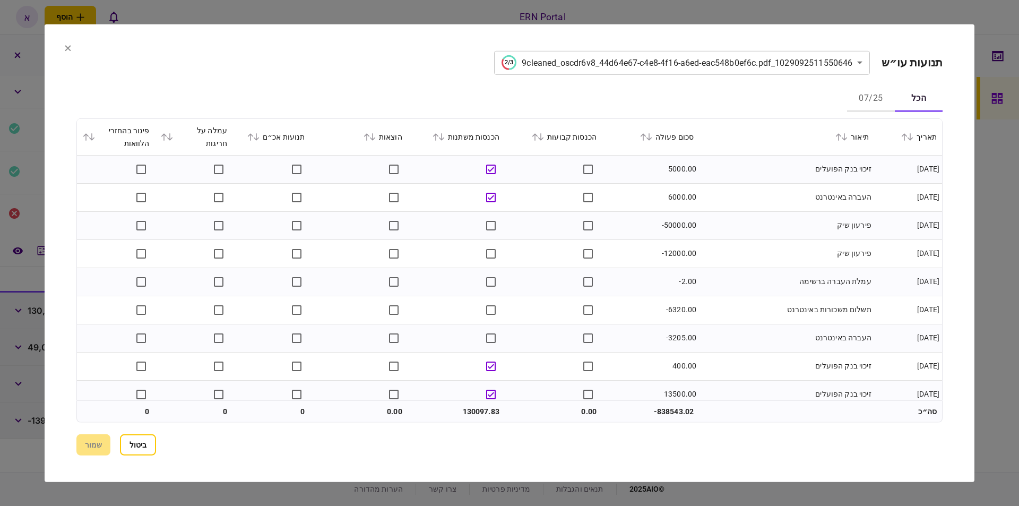
click at [73, 50] on section "**********" at bounding box center [509, 252] width 929 height 457
click at [71, 50] on section "**********" at bounding box center [509, 252] width 929 height 457
click at [69, 50] on icon at bounding box center [68, 48] width 6 height 6
